Goal: Task Accomplishment & Management: Use online tool/utility

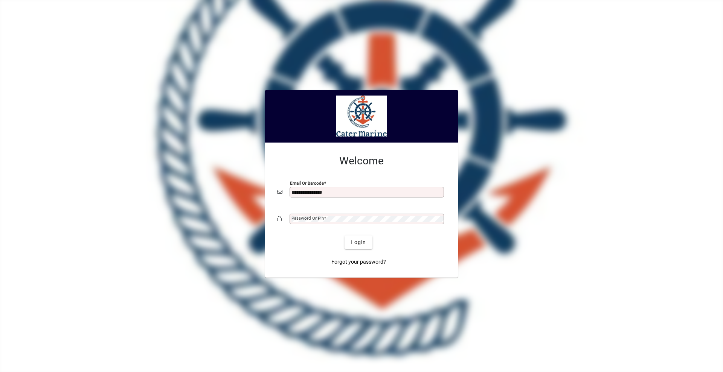
type input "**********"
click at [344, 236] on button "Login" at bounding box center [357, 243] width 27 height 14
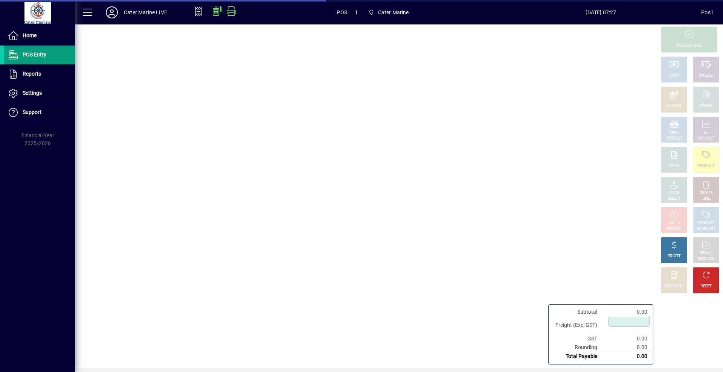
type input "****"
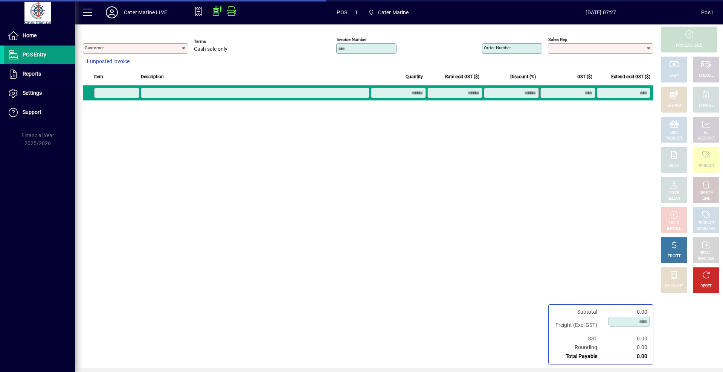
type input "**********"
